Goal: Task Accomplishment & Management: Use online tool/utility

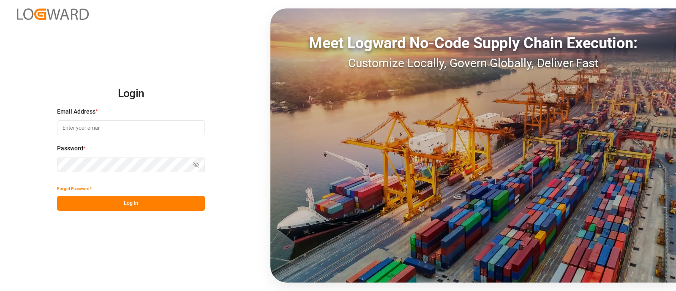
click at [145, 121] on input at bounding box center [131, 127] width 148 height 15
type input "elsie.sanchez@leschaco.com"
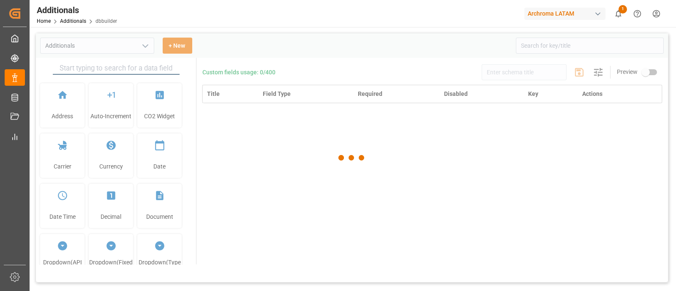
type input "Additionals"
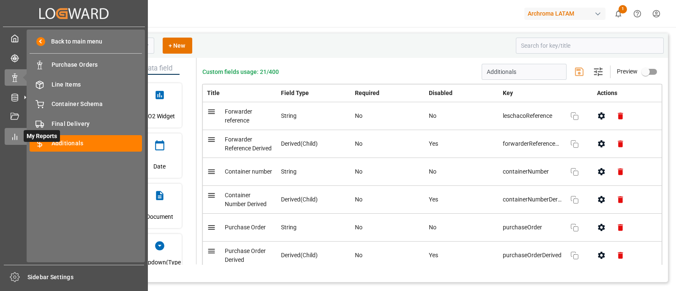
click at [17, 138] on icon at bounding box center [15, 137] width 8 height 8
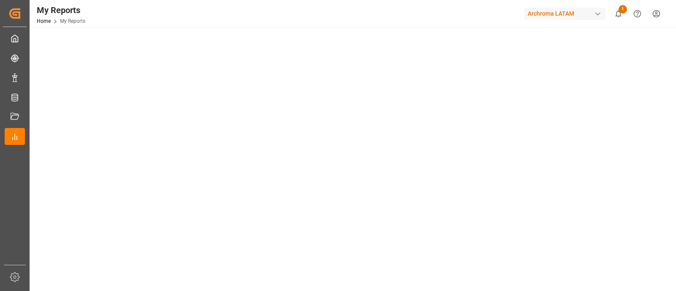
scroll to position [53, 0]
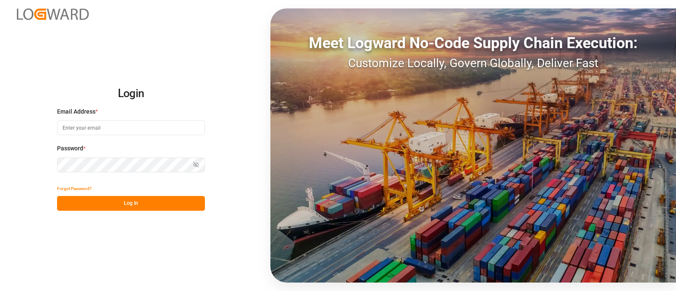
click at [146, 125] on input at bounding box center [131, 127] width 148 height 15
type input "elsie.sanchez@leschaco.com"
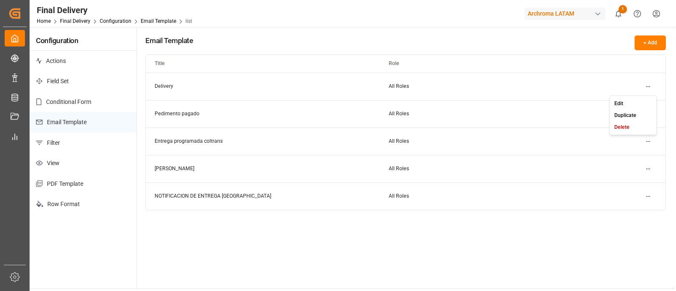
click at [646, 84] on html "Created by potrace 1.15, written by Peter Selinger 2001-2017 Created by potrace…" at bounding box center [338, 145] width 676 height 291
click at [637, 100] on div "Edit" at bounding box center [633, 103] width 44 height 12
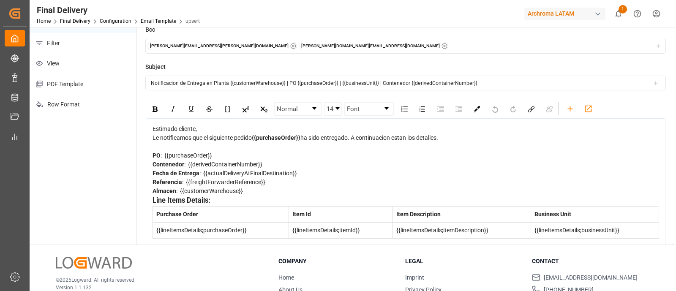
scroll to position [100, 0]
click at [268, 174] on span ": {{actualDeliveryAtFinalDestination}}" at bounding box center [248, 172] width 98 height 7
click at [295, 173] on span ": {{actualDeliveryAtFinalDestination}}" at bounding box center [248, 172] width 98 height 7
drag, startPoint x: 302, startPoint y: 174, endPoint x: 203, endPoint y: 176, distance: 99.3
click at [203, 176] on div "Fecha de Entrega : {{actualDeliveryAtFinalDestination}}" at bounding box center [405, 173] width 506 height 9
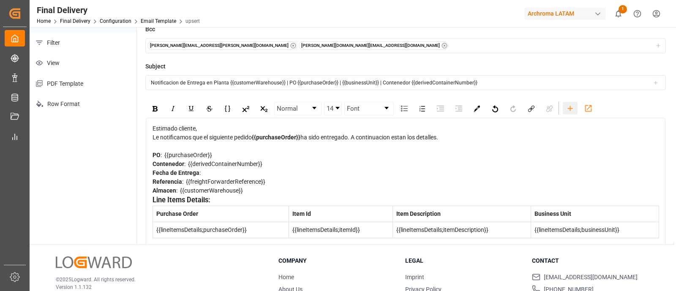
click at [568, 102] on div "rdw-toolbar" at bounding box center [570, 108] width 15 height 13
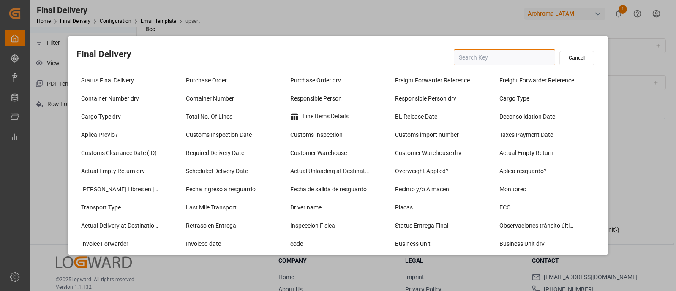
click at [496, 64] on input "text" at bounding box center [504, 57] width 101 height 16
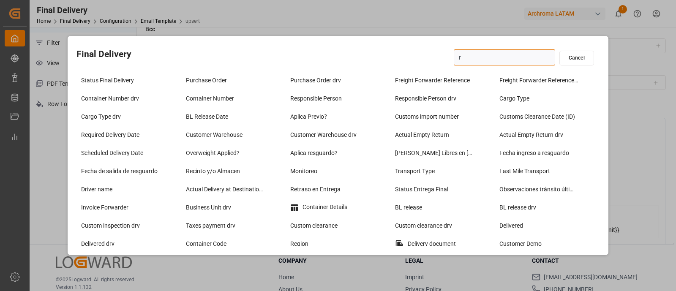
type input "rd"
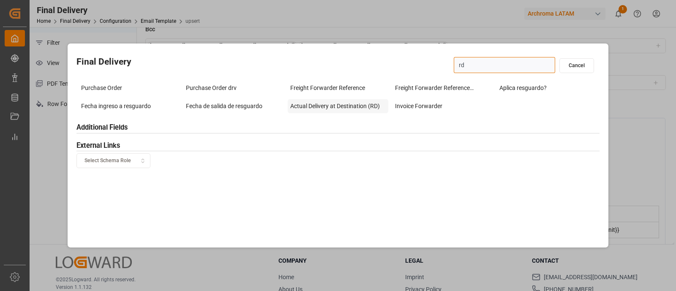
click at [345, 104] on div "Actual Delivery at Destination (RD)" at bounding box center [338, 106] width 101 height 14
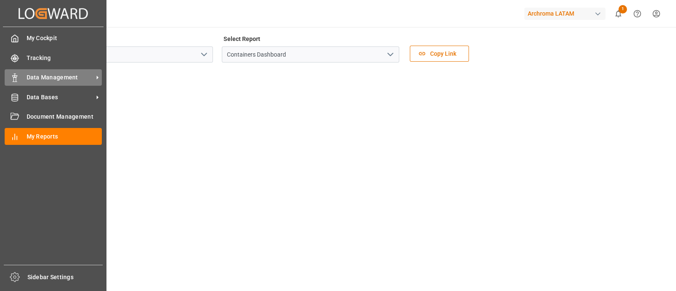
click at [43, 75] on span "Data Management" at bounding box center [60, 77] width 67 height 9
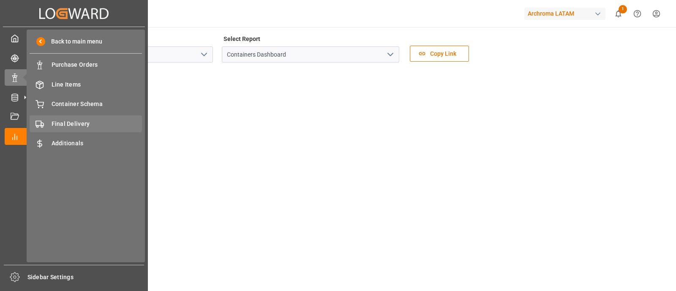
click at [79, 122] on span "Final Delivery" at bounding box center [97, 124] width 91 height 9
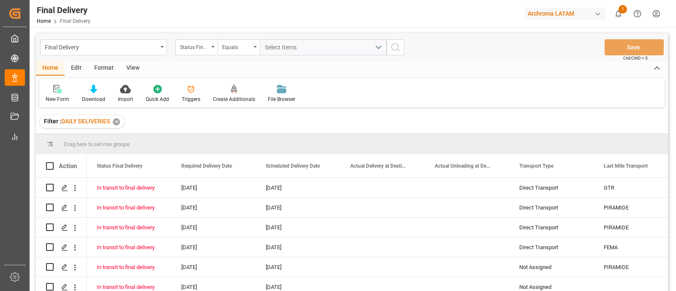
click at [76, 67] on div "Edit" at bounding box center [76, 68] width 23 height 14
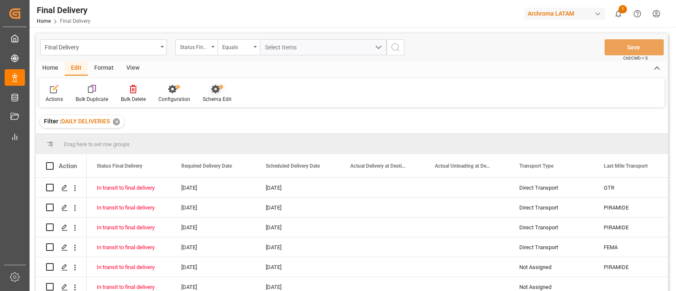
click at [215, 98] on div "Schema Edit" at bounding box center [217, 99] width 29 height 8
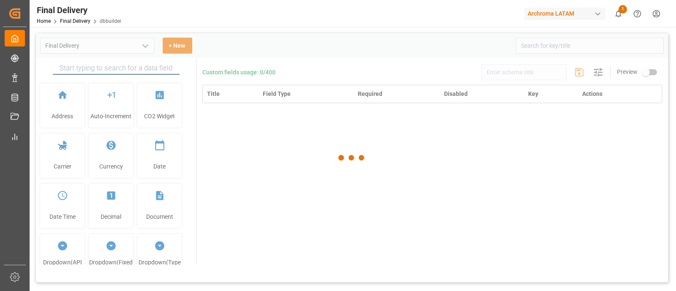
type input "Final Delivery"
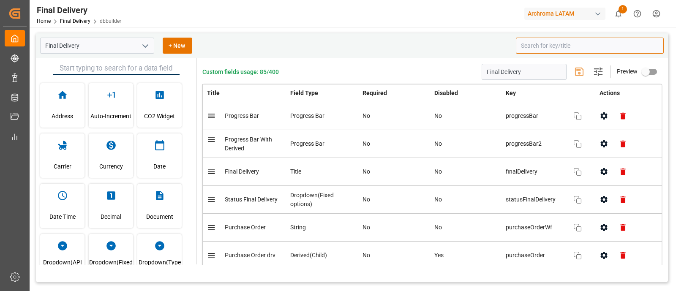
click at [534, 43] on input at bounding box center [590, 46] width 148 height 16
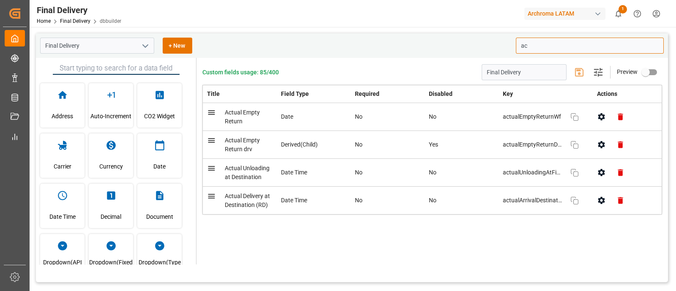
type input "a"
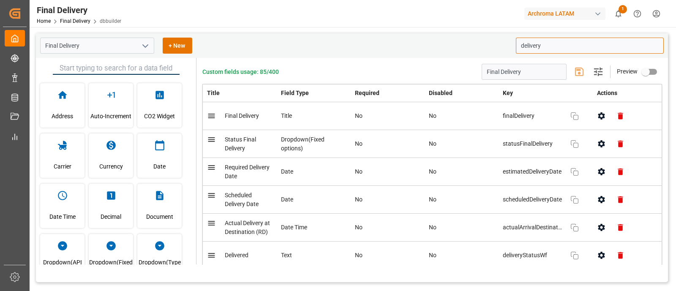
type input "delivery"
click at [143, 43] on icon "open menu" at bounding box center [145, 46] width 10 height 10
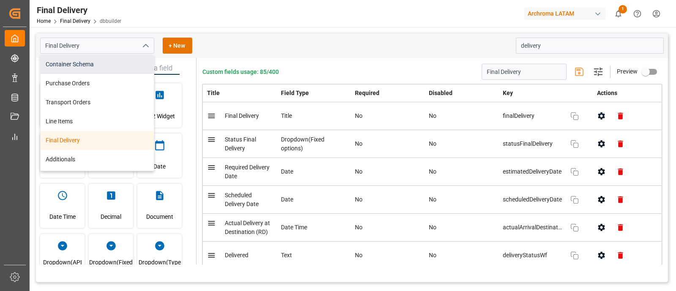
click at [93, 65] on div "Container Schema" at bounding box center [97, 64] width 113 height 19
type input "Container Schema"
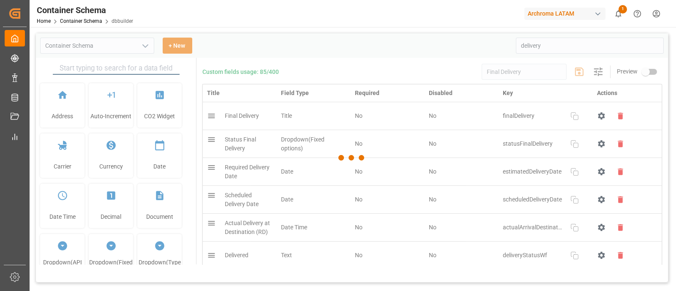
type input "Container Schema"
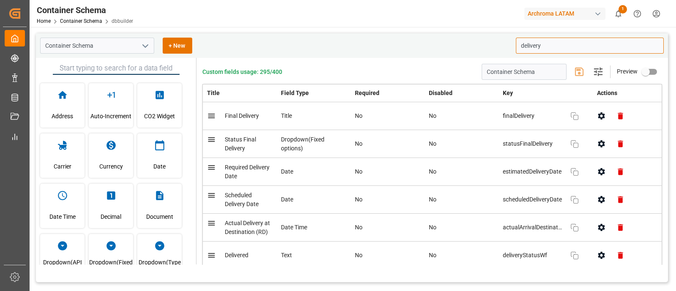
click at [582, 41] on input "delivery" at bounding box center [590, 46] width 148 height 16
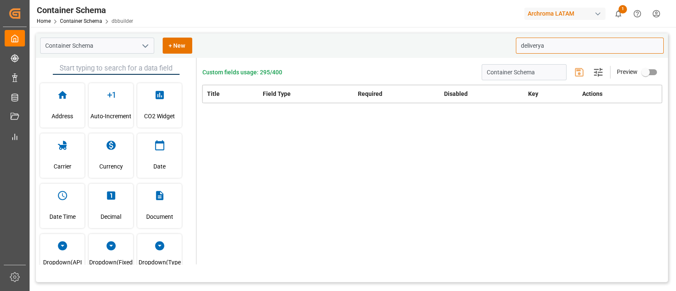
type input "delivery"
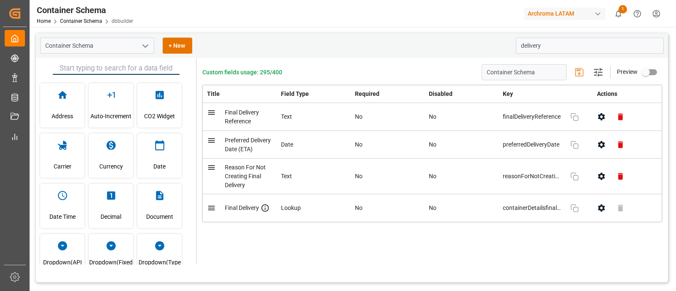
click at [143, 44] on icon "open menu" at bounding box center [145, 46] width 10 height 10
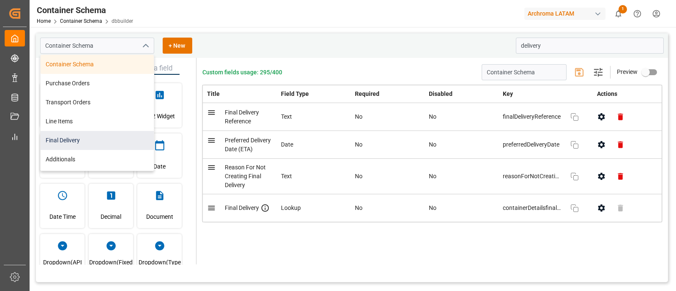
click at [77, 140] on div "Final Delivery" at bounding box center [97, 140] width 113 height 19
type input "Final Delivery"
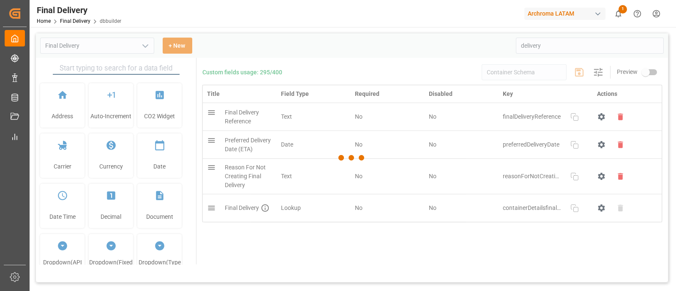
type input "Final Delivery"
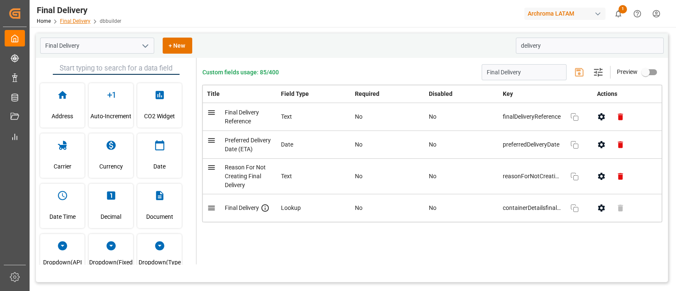
click at [78, 22] on link "Final Delivery" at bounding box center [75, 21] width 30 height 6
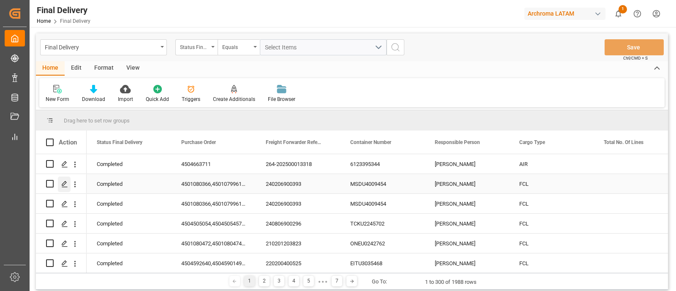
click at [67, 182] on icon "Press SPACE to select this row." at bounding box center [64, 184] width 7 height 7
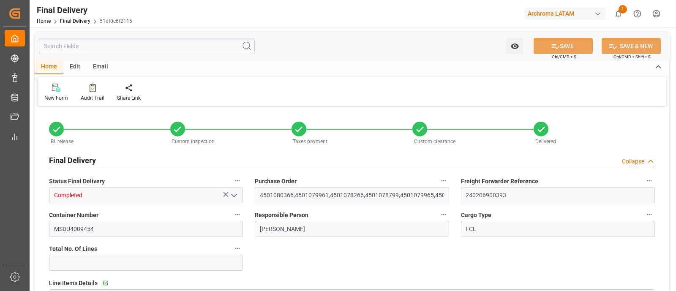
type input "1"
type input "[DATE]"
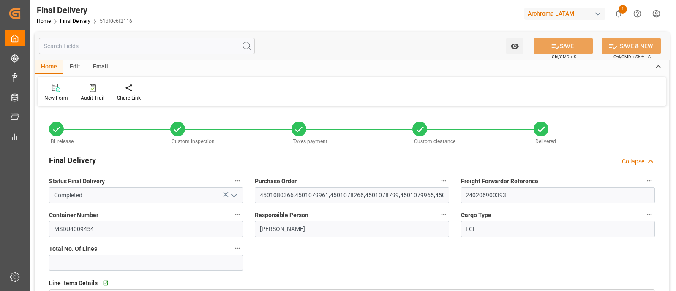
type input "[DATE]"
type input "[DATE] 00:00"
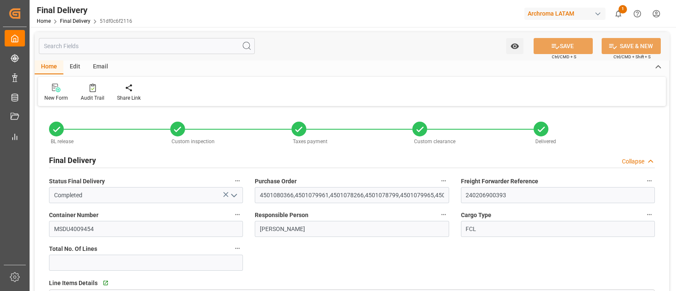
type input "[DATE]"
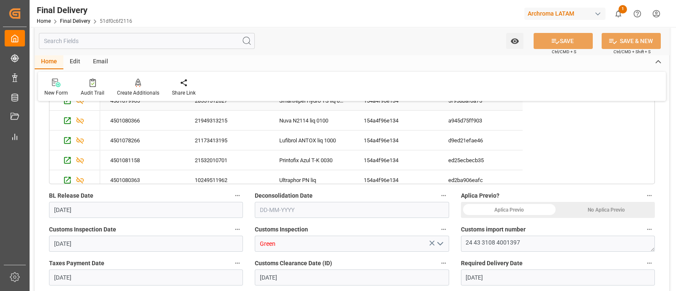
scroll to position [72, 0]
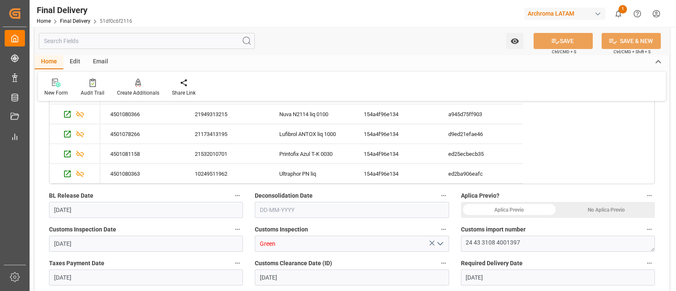
click at [600, 188] on div "Aplica Previo? Aplica Previo No Aplica Previo" at bounding box center [558, 204] width 206 height 34
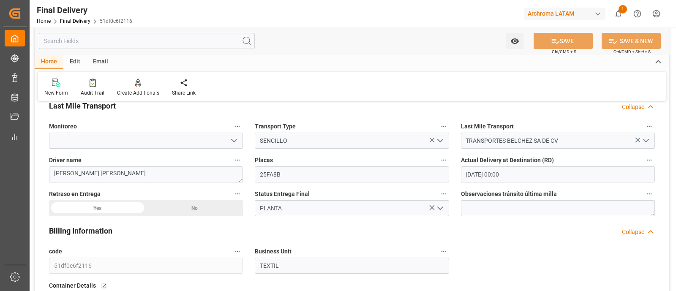
scroll to position [634, 0]
click at [75, 62] on div "Edit" at bounding box center [74, 62] width 23 height 14
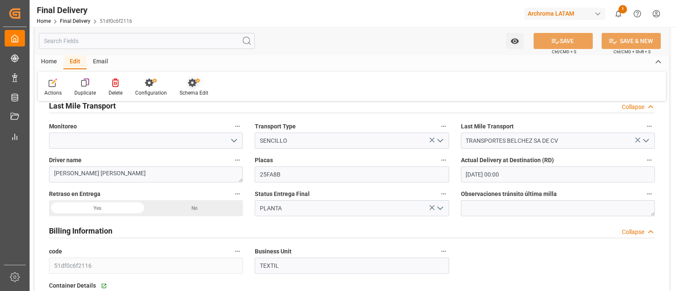
click at [201, 89] on div "Schema Edit" at bounding box center [193, 87] width 41 height 19
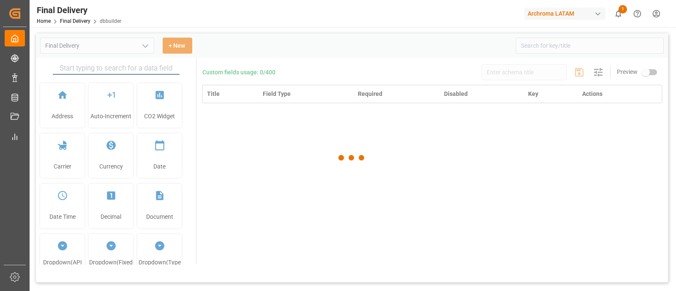
type input "Final Delivery"
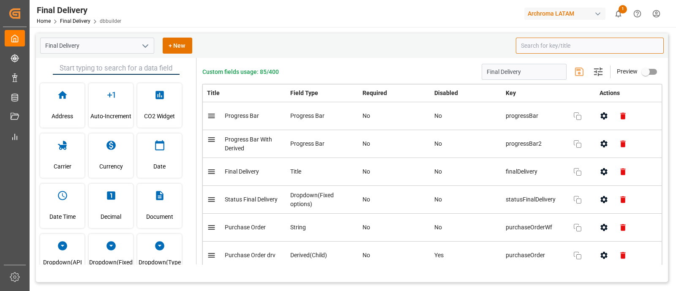
click at [552, 44] on input at bounding box center [590, 46] width 148 height 16
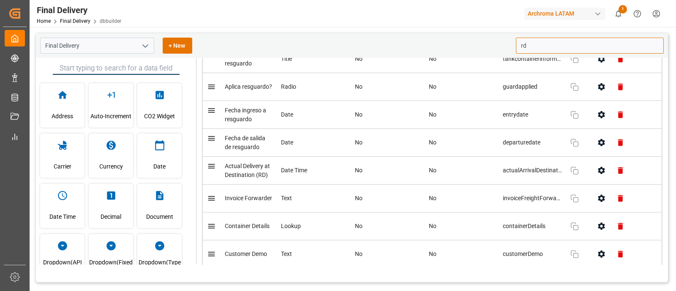
scroll to position [172, 0]
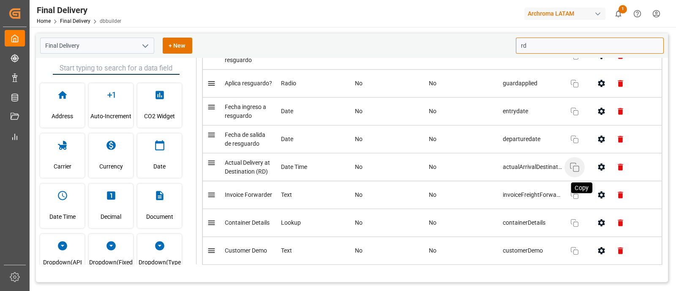
click at [569, 169] on icon "button" at bounding box center [574, 167] width 10 height 10
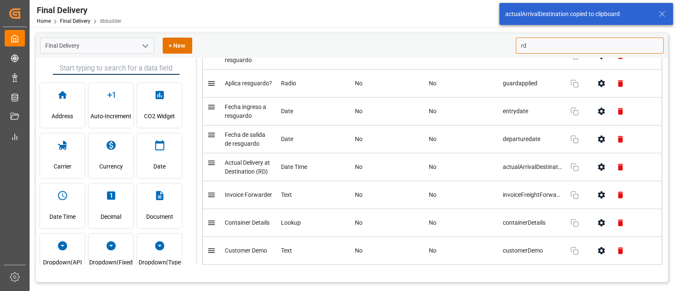
type input "rd"
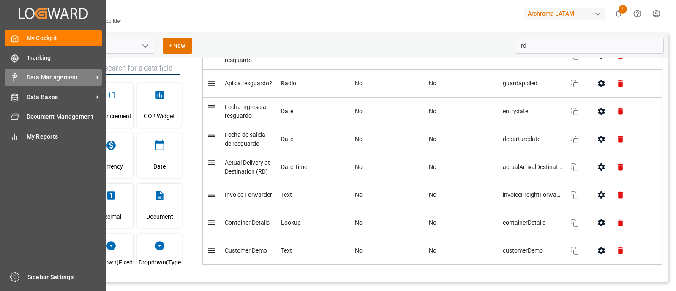
click at [65, 82] on div "Data Management Data Management" at bounding box center [53, 77] width 97 height 16
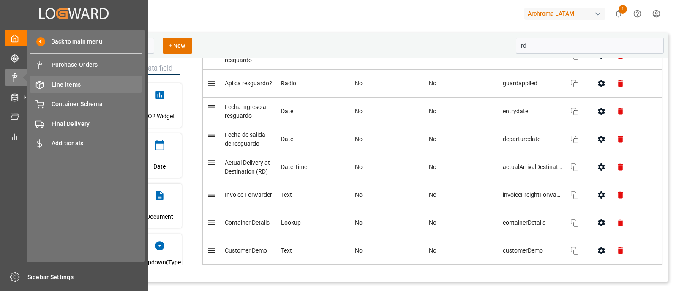
click at [95, 85] on span "Line Items" at bounding box center [97, 84] width 91 height 9
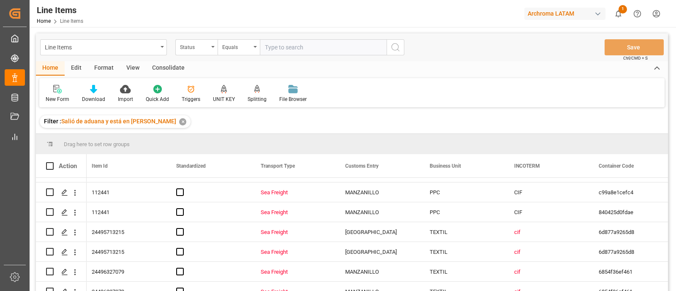
scroll to position [492, 0]
click at [179, 120] on div "✕" at bounding box center [182, 121] width 7 height 7
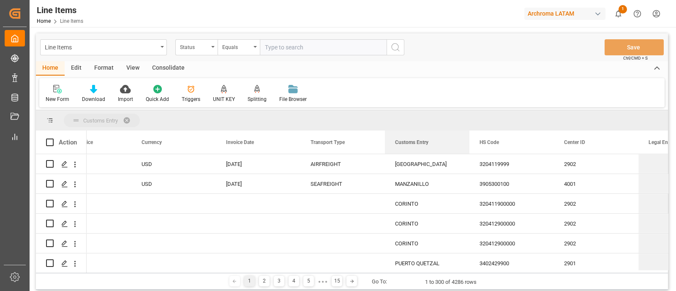
drag, startPoint x: 406, startPoint y: 142, endPoint x: 401, endPoint y: 123, distance: 19.7
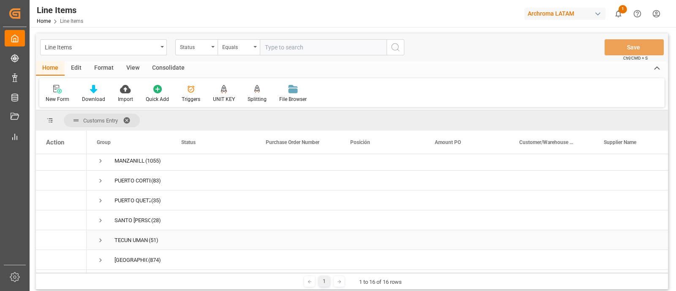
click at [102, 237] on span "Press SPACE to select this row." at bounding box center [101, 241] width 8 height 8
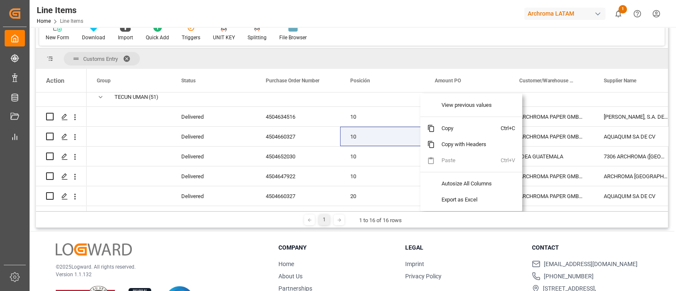
click at [236, 239] on div "© 2025 Logward. All rights reserved. Version 1.1.132 Company Home About Us Part…" at bounding box center [352, 279] width 645 height 96
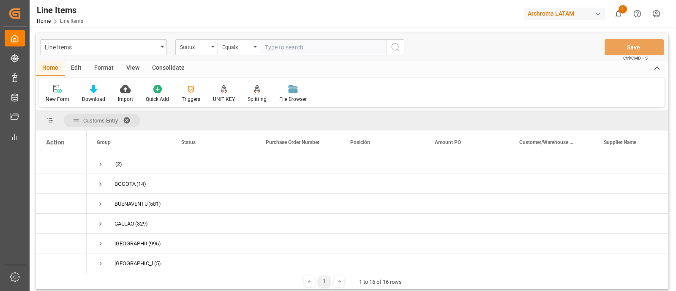
scroll to position [283, 0]
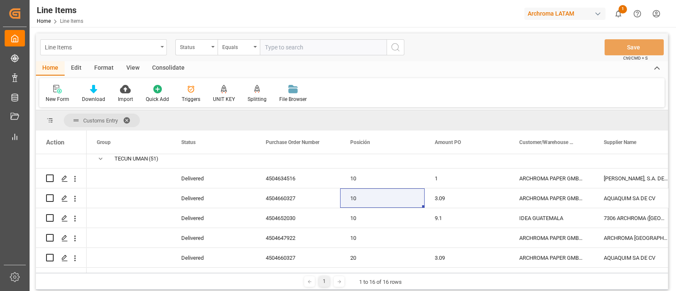
click at [160, 49] on div "Line Items" at bounding box center [103, 47] width 127 height 16
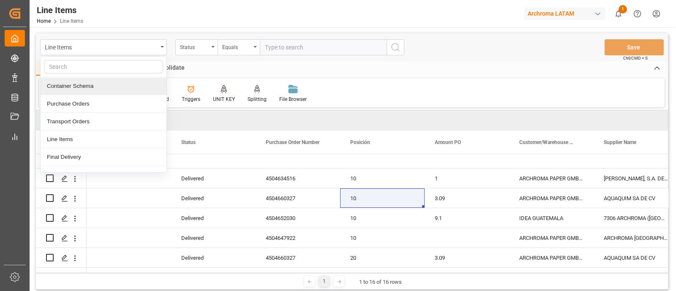
click at [95, 89] on div "Container Schema" at bounding box center [104, 86] width 126 height 18
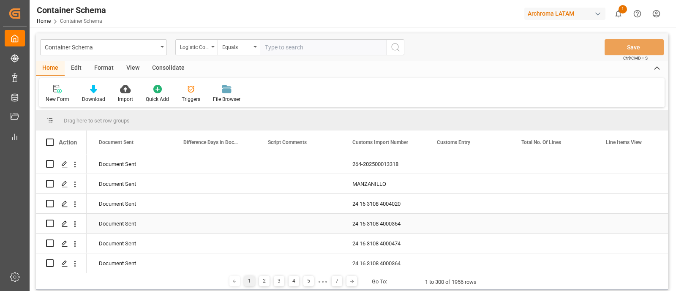
scroll to position [0, 1772]
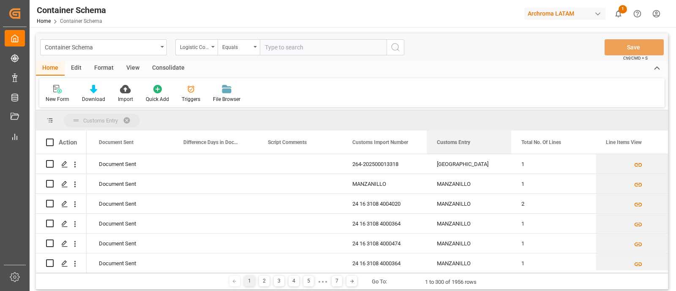
drag, startPoint x: 444, startPoint y: 147, endPoint x: 437, endPoint y: 120, distance: 28.0
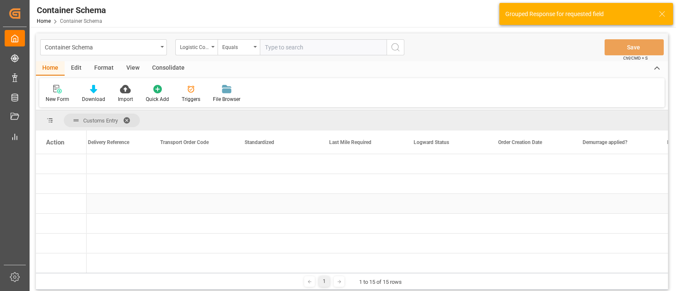
scroll to position [0, 0]
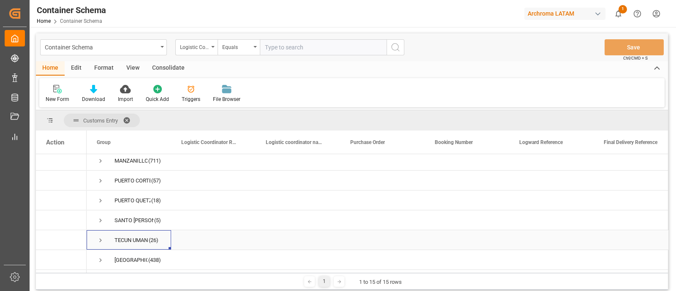
click at [97, 239] on span "Press SPACE to select this row." at bounding box center [101, 241] width 8 height 8
